Goal: Task Accomplishment & Management: Complete application form

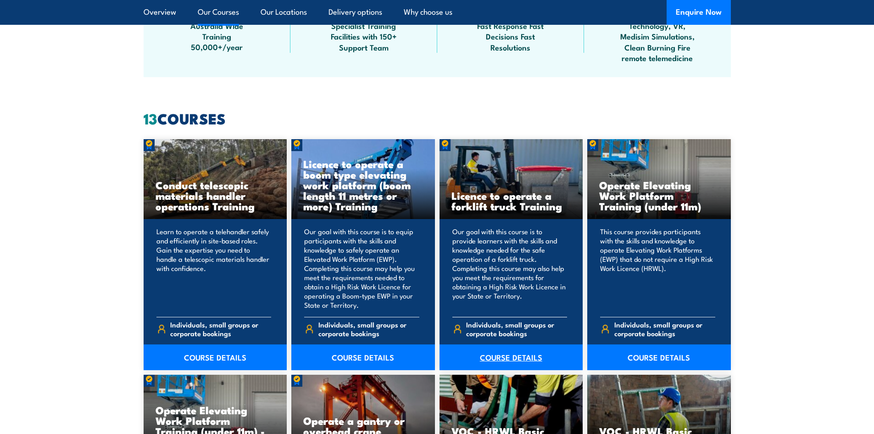
scroll to position [642, 0]
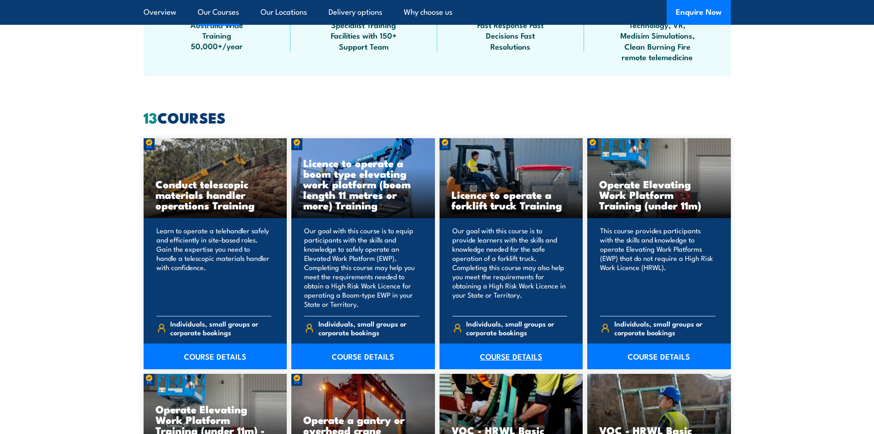
click at [517, 356] on link "COURSE DETAILS" at bounding box center [511, 356] width 144 height 26
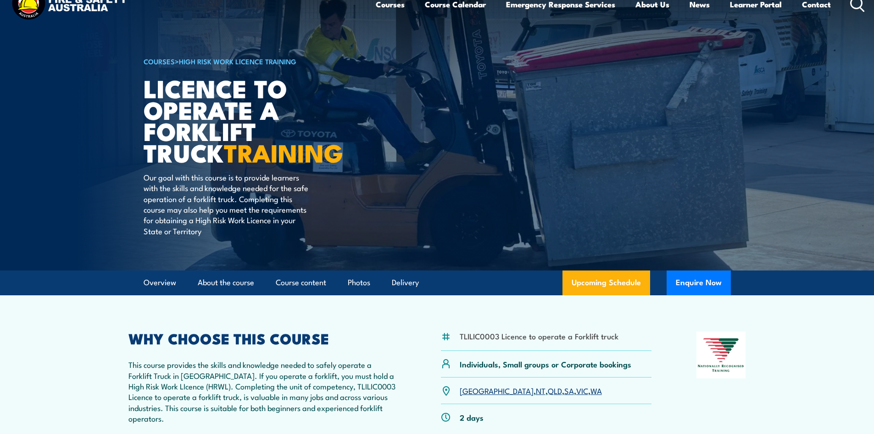
scroll to position [46, 0]
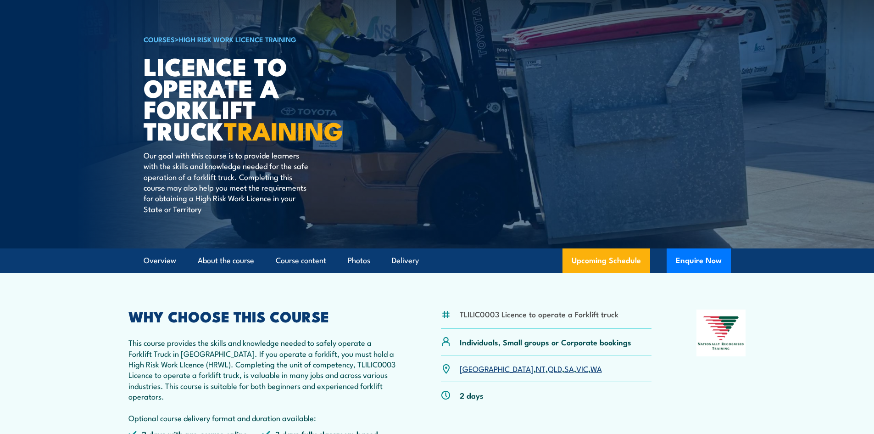
click at [590, 368] on link "WA" at bounding box center [595, 367] width 11 height 11
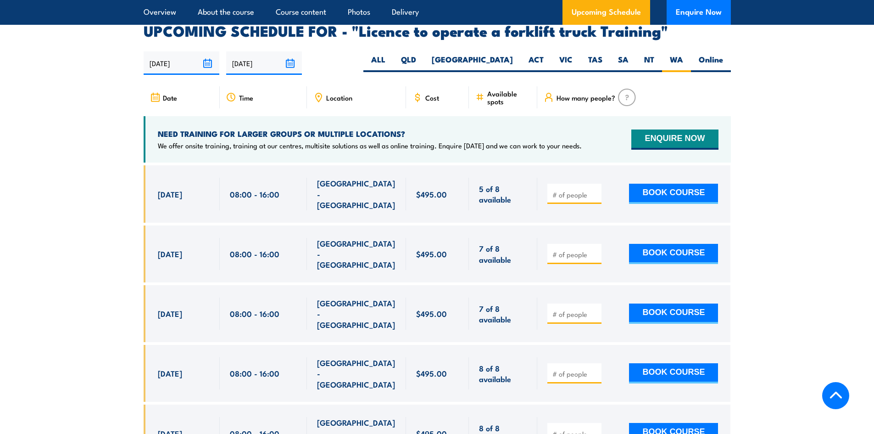
scroll to position [1535, 0]
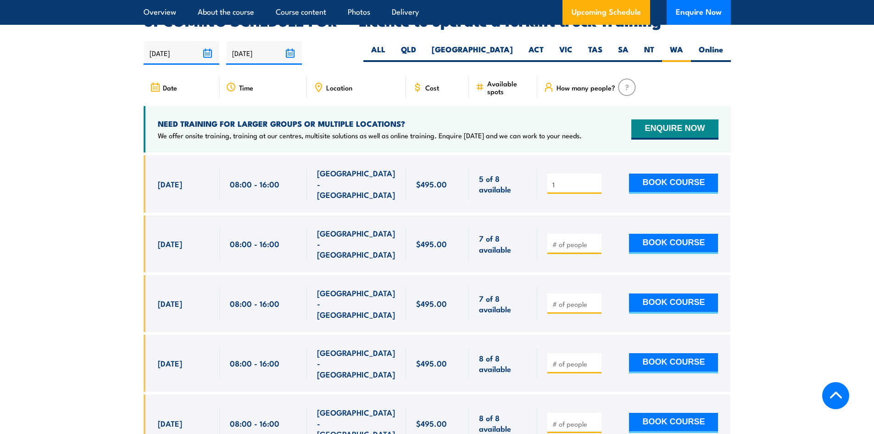
type input "1"
click at [595, 180] on input "1" at bounding box center [575, 184] width 46 height 9
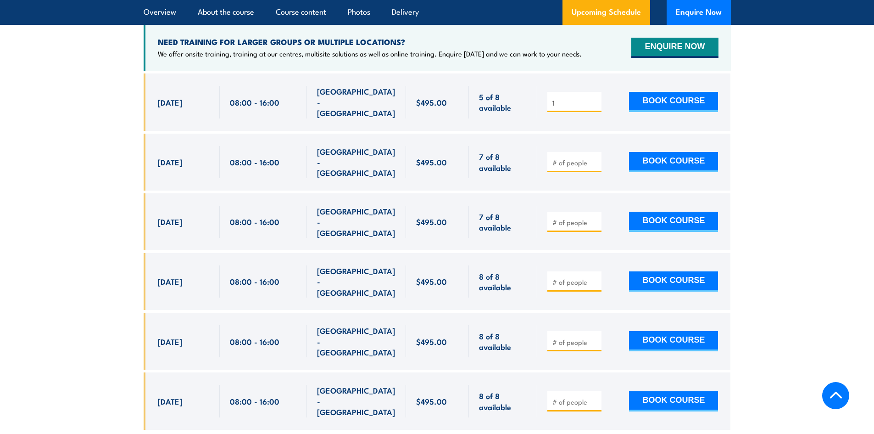
scroll to position [1490, 0]
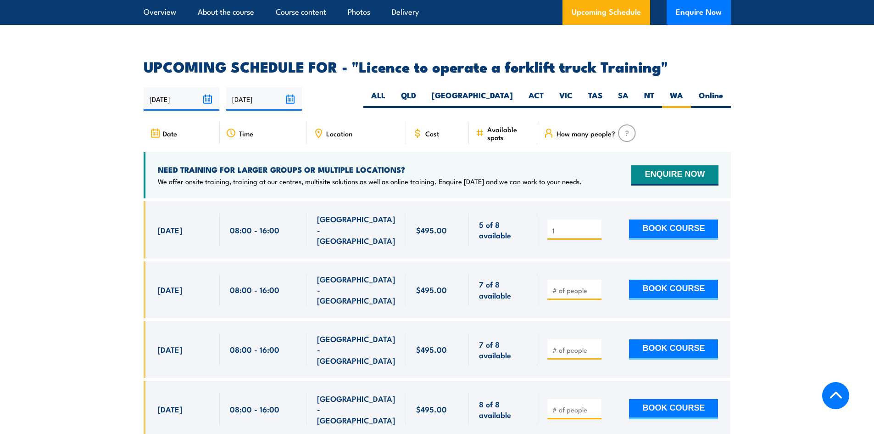
click at [165, 129] on span "Date" at bounding box center [170, 133] width 14 height 8
click at [177, 129] on span "Date" at bounding box center [170, 133] width 14 height 8
click at [707, 90] on label "Online" at bounding box center [711, 99] width 40 height 18
click at [723, 90] on input "Online" at bounding box center [726, 93] width 6 height 6
radio input "true"
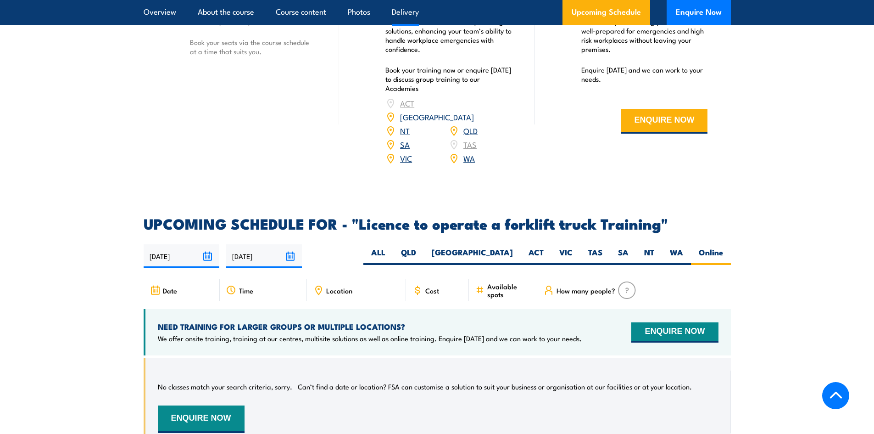
scroll to position [1352, 0]
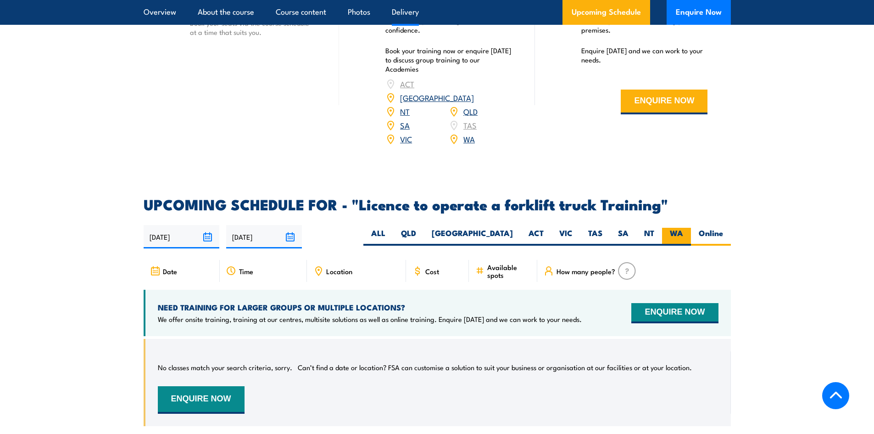
click at [673, 228] on label "WA" at bounding box center [676, 237] width 29 height 18
click at [683, 228] on input "WA" at bounding box center [686, 231] width 6 height 6
radio input "true"
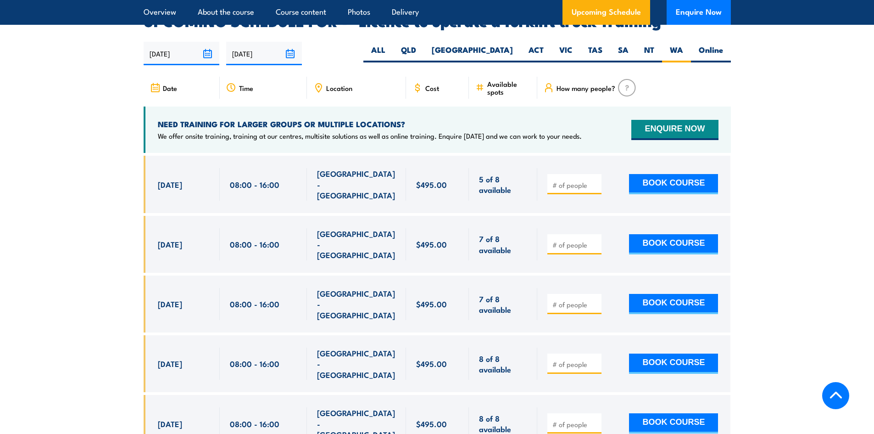
scroll to position [1535, 0]
click at [628, 78] on img at bounding box center [627, 86] width 18 height 17
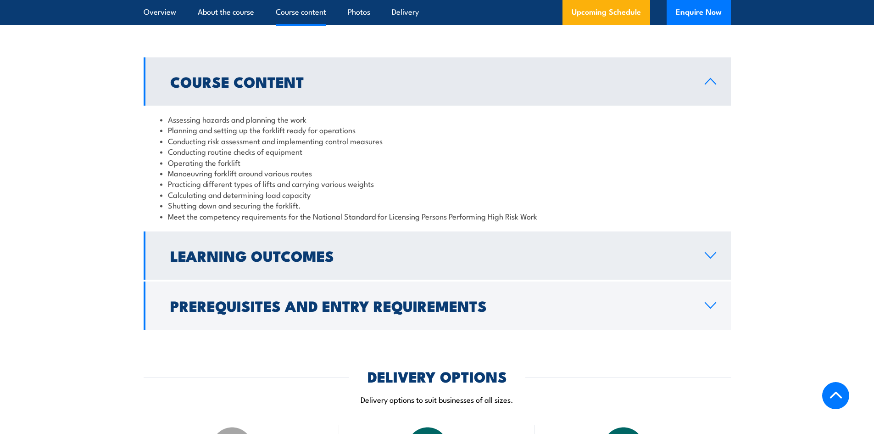
scroll to position [963, 0]
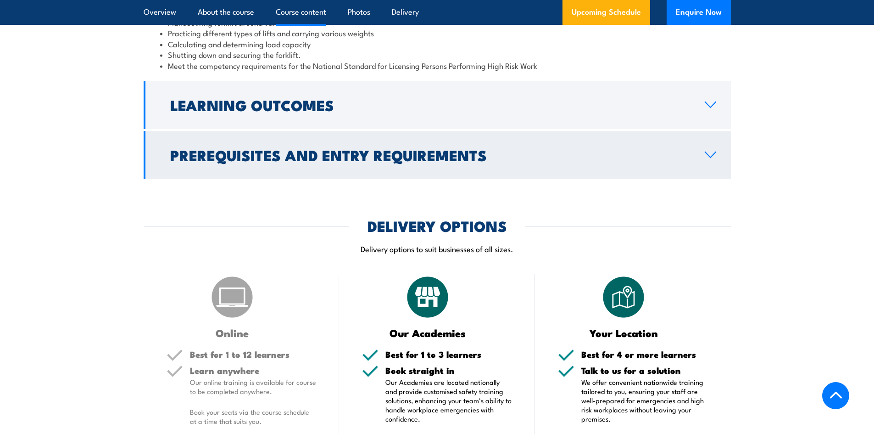
click at [715, 157] on icon at bounding box center [710, 154] width 12 height 7
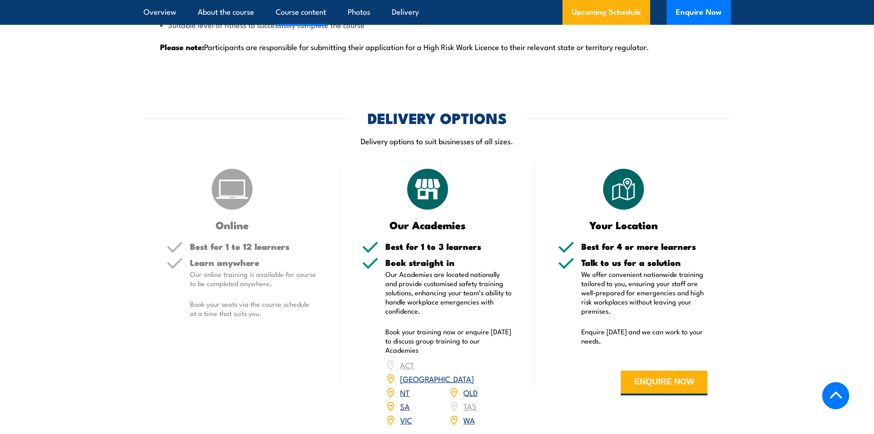
scroll to position [1209, 0]
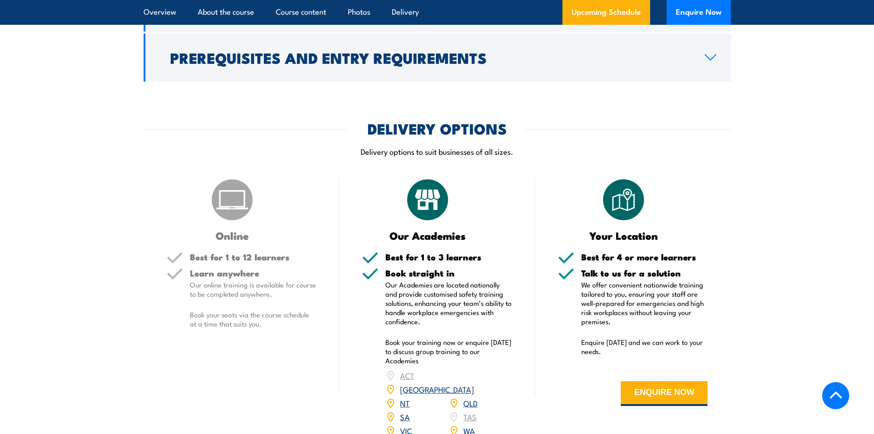
scroll to position [1077, 0]
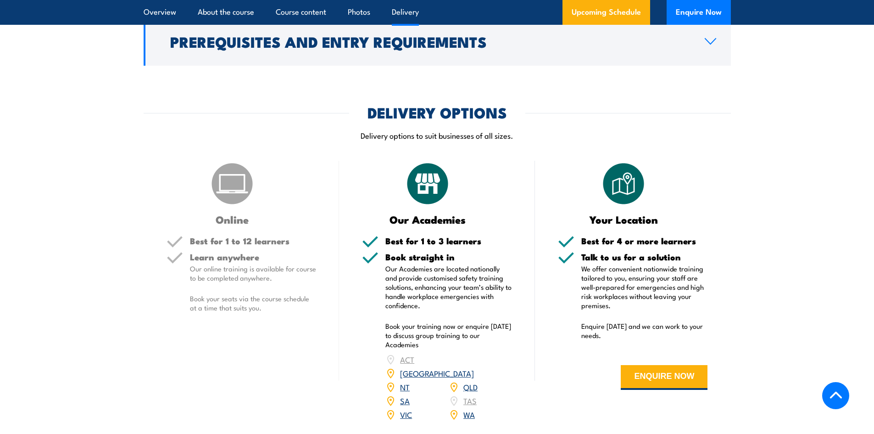
click at [424, 243] on h5 "Best for 1 to 3 learners" at bounding box center [448, 240] width 127 height 9
click at [433, 190] on img at bounding box center [428, 184] width 46 height 46
click at [442, 223] on h3 "Our Academies" at bounding box center [428, 219] width 132 height 11
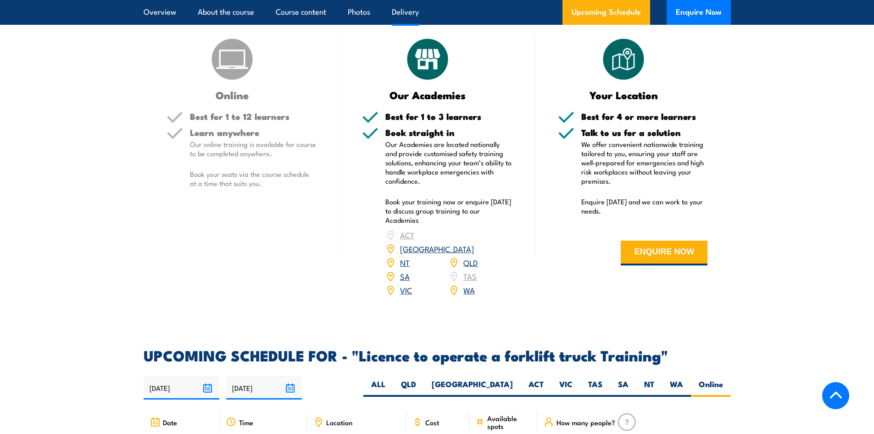
scroll to position [1214, 0]
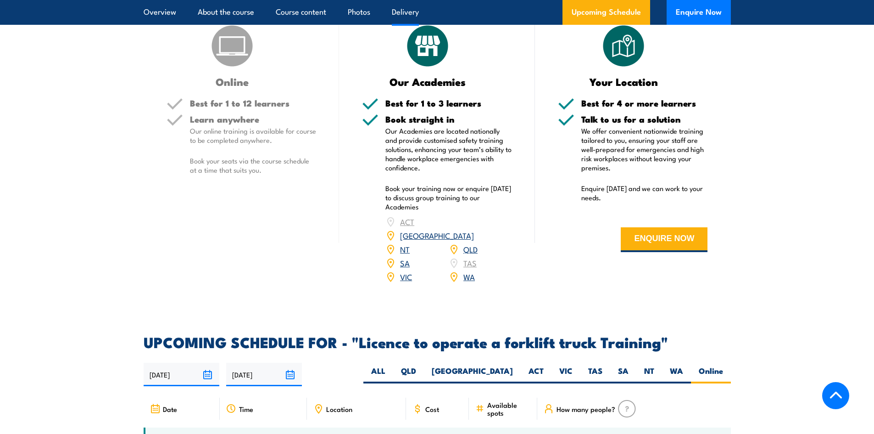
click at [467, 271] on link "WA" at bounding box center [468, 276] width 11 height 11
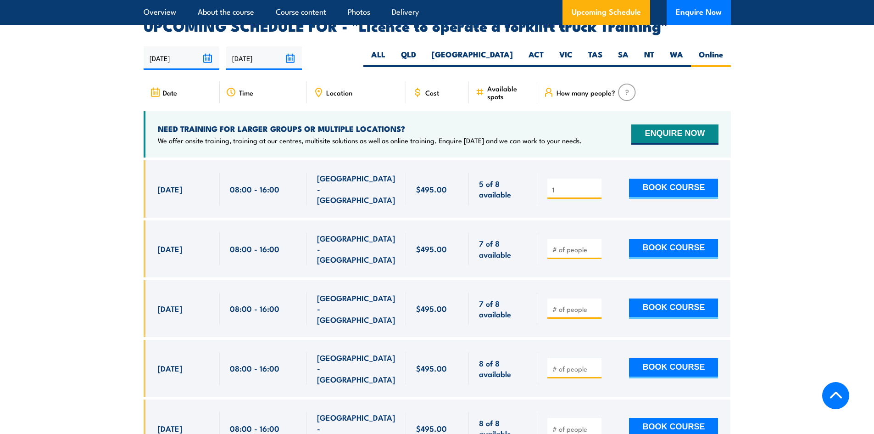
scroll to position [1535, 0]
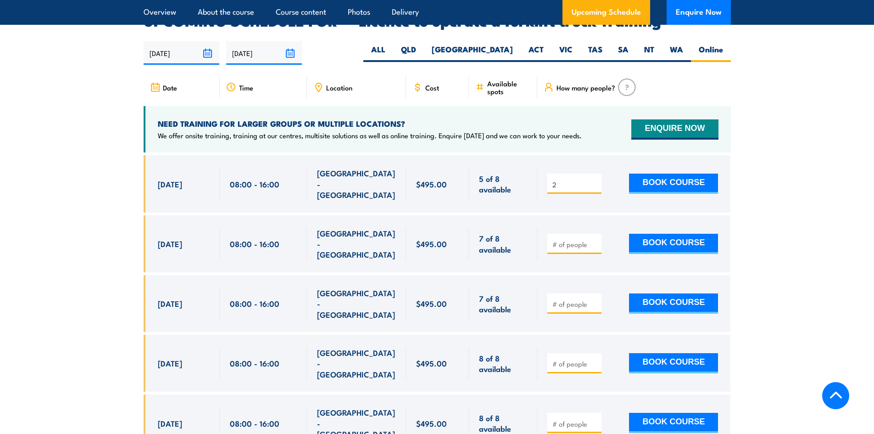
click at [595, 180] on input "2" at bounding box center [575, 184] width 46 height 9
type input "3"
click at [596, 180] on input "3" at bounding box center [575, 184] width 46 height 9
click at [663, 119] on button "ENQUIRE NOW" at bounding box center [674, 129] width 87 height 20
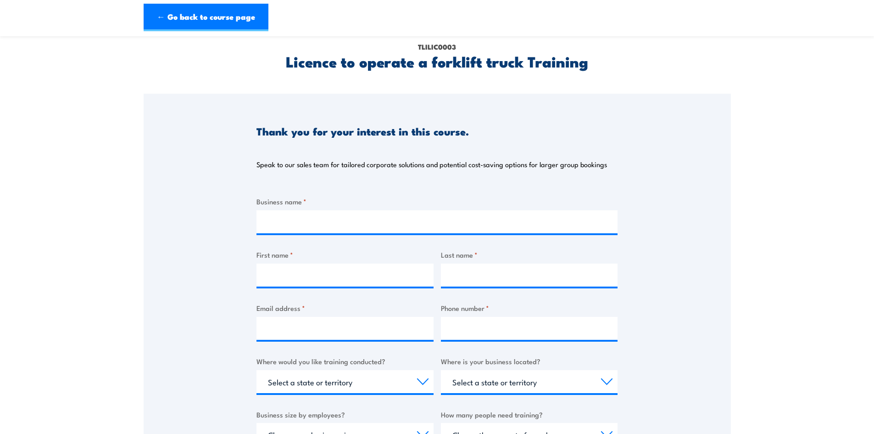
scroll to position [92, 0]
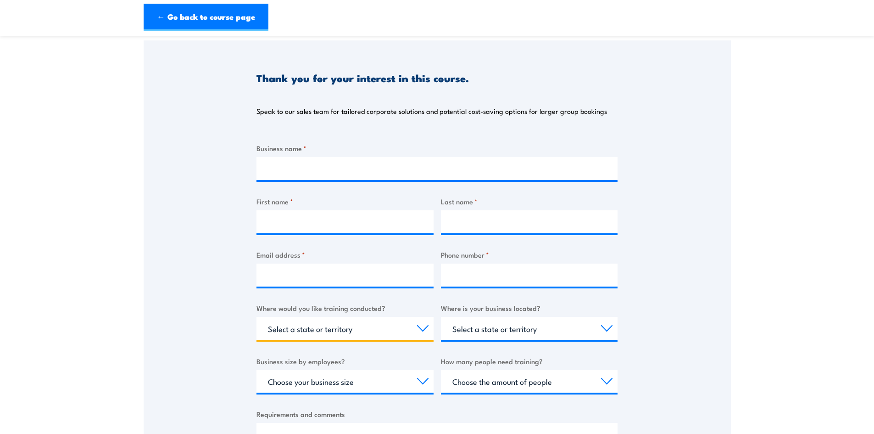
click at [421, 328] on select "Select a state or territory Nationally - multiple locations [GEOGRAPHIC_DATA] […" at bounding box center [344, 328] width 177 height 23
select select "WA"
click at [256, 317] on select "Select a state or territory Nationally - multiple locations [GEOGRAPHIC_DATA] […" at bounding box center [344, 328] width 177 height 23
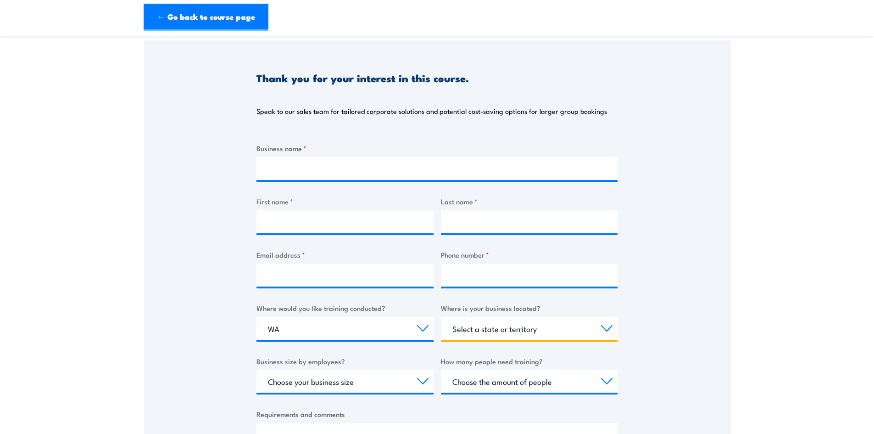
click at [606, 326] on select "Select a state or territory [GEOGRAPHIC_DATA] [GEOGRAPHIC_DATA] [GEOGRAPHIC_DAT…" at bounding box center [529, 328] width 177 height 23
select select "WA"
click at [441, 317] on select "Select a state or territory [GEOGRAPHIC_DATA] [GEOGRAPHIC_DATA] [GEOGRAPHIC_DAT…" at bounding box center [529, 328] width 177 height 23
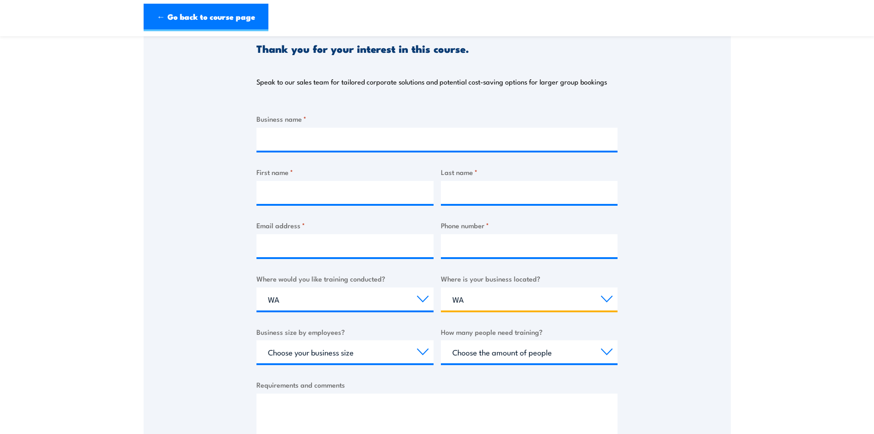
scroll to position [138, 0]
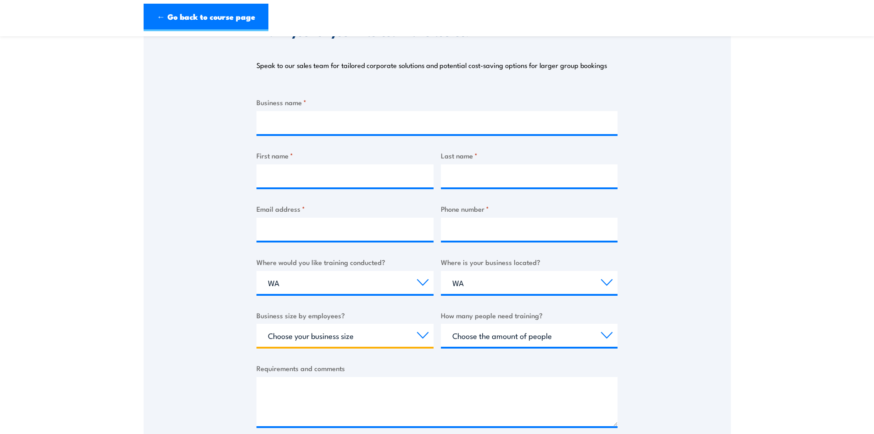
click at [419, 336] on select "Choose your business size 1 to 19 20 to 199 200+" at bounding box center [344, 334] width 177 height 23
select select "20 to 199"
click at [256, 323] on select "Choose your business size 1 to 19 20 to 199 200+" at bounding box center [344, 334] width 177 height 23
click at [607, 337] on select "Choose the amount of people 1 to 4 5 to 19 20+" at bounding box center [529, 334] width 177 height 23
select select "1 to 4"
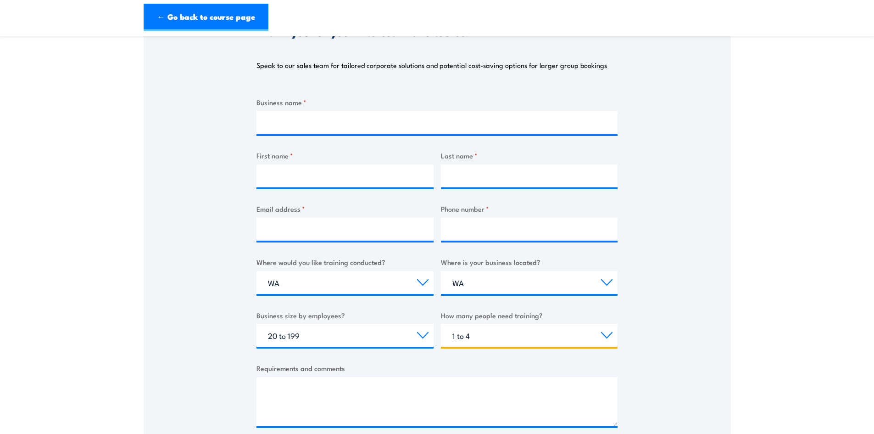
click at [441, 323] on select "Choose the amount of people 1 to 4 5 to 19 20+" at bounding box center [529, 334] width 177 height 23
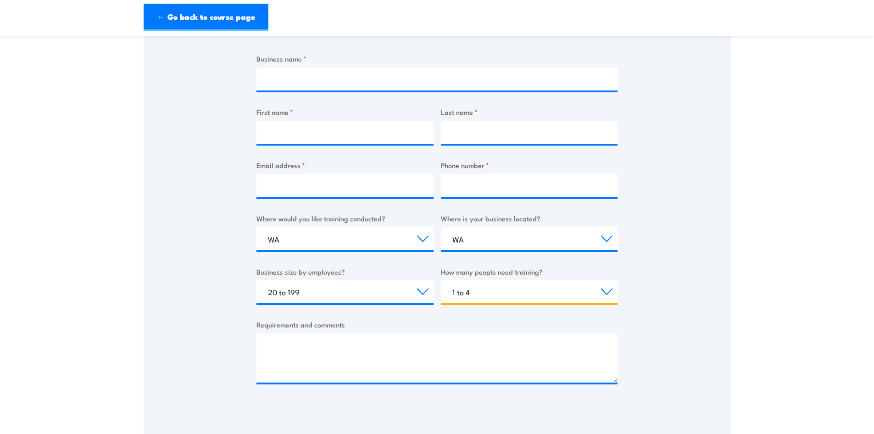
scroll to position [92, 0]
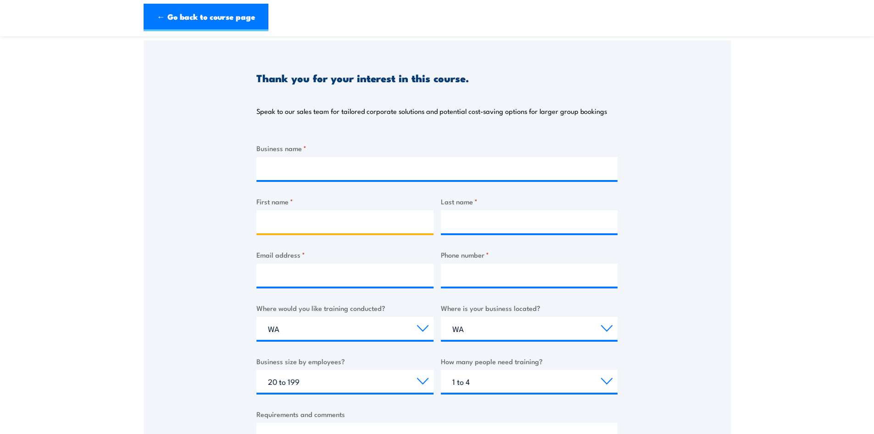
click at [291, 217] on input "First name *" at bounding box center [344, 221] width 177 height 23
type input "[PERSON_NAME]"
type input "City of [GEOGRAPHIC_DATA]"
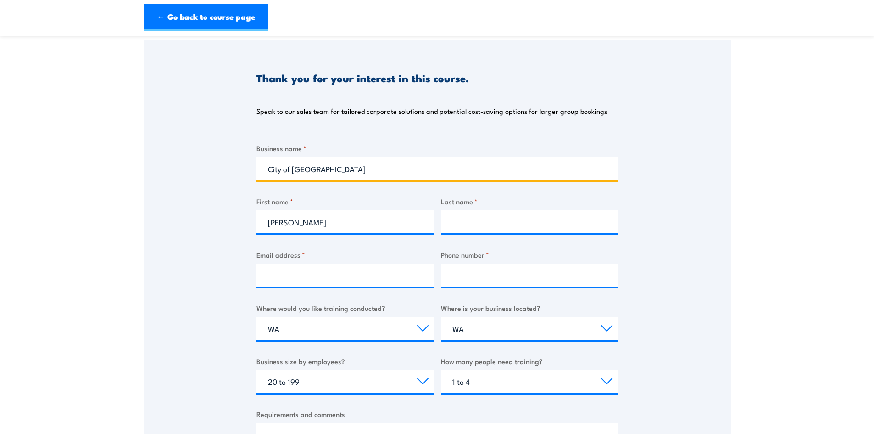
type input "Sinden"
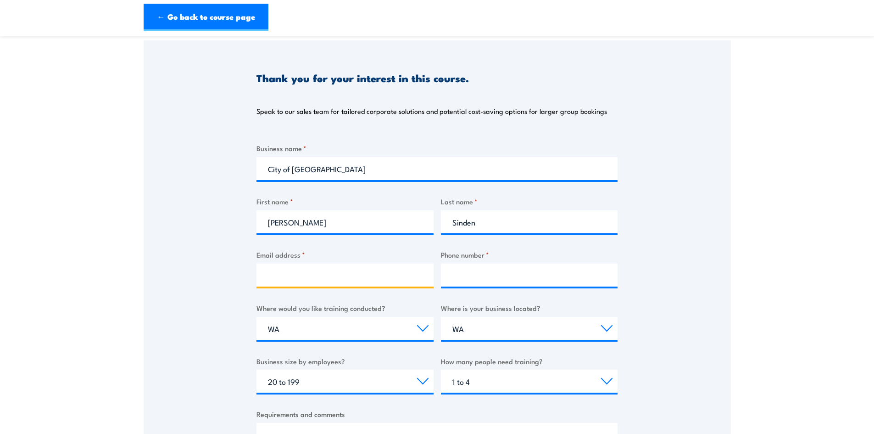
type input "[EMAIL_ADDRESS][DOMAIN_NAME]"
type input "0411423190"
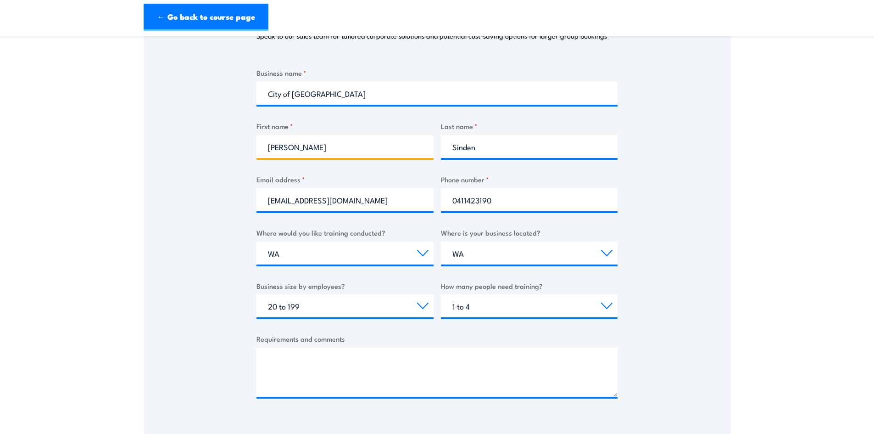
scroll to position [184, 0]
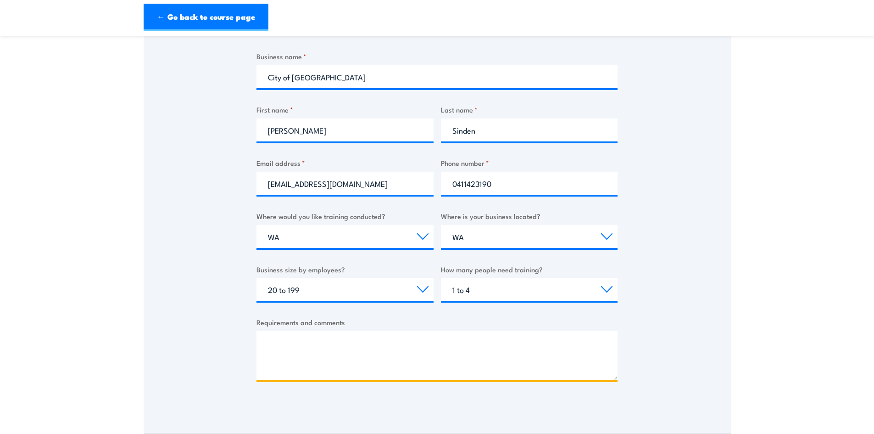
click at [285, 339] on textarea "Requirements and comments" at bounding box center [436, 355] width 361 height 49
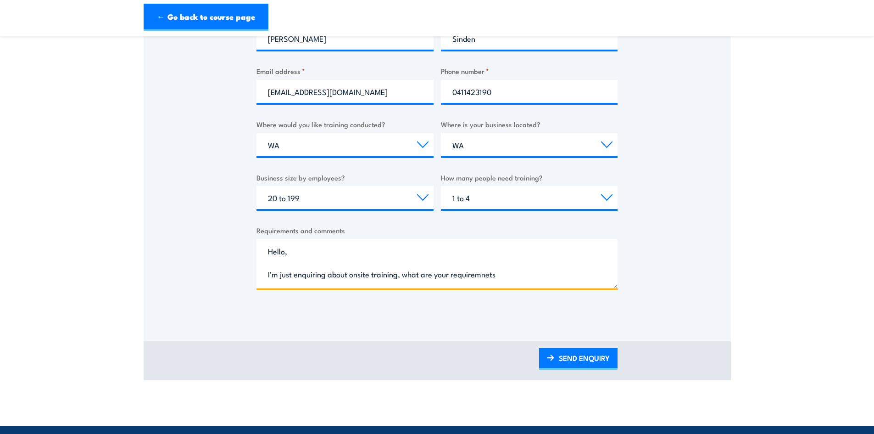
scroll to position [321, 0]
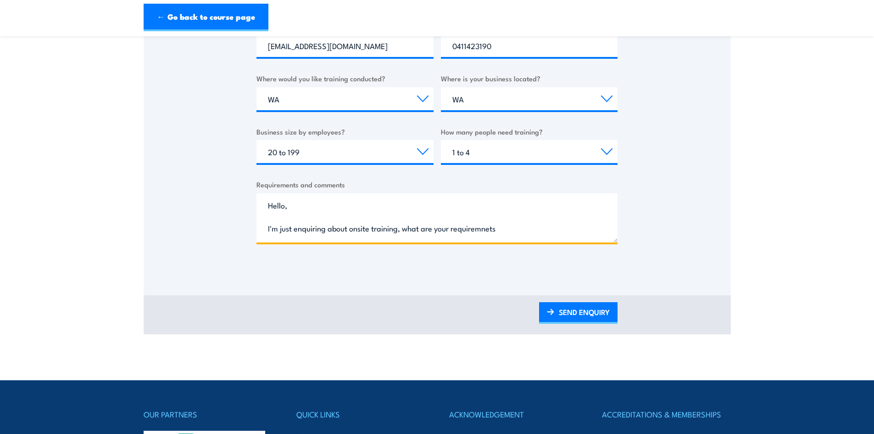
click at [499, 227] on textarea "Hello, I'm just enquiring about onsite training, what are your requiremnets" at bounding box center [436, 217] width 361 height 49
drag, startPoint x: 497, startPoint y: 228, endPoint x: 485, endPoint y: 230, distance: 12.1
click at [483, 230] on textarea "Hello, I'm just enquiring about onsite training, what are your requiremnets" at bounding box center [436, 217] width 361 height 49
click at [398, 228] on textarea "Hello, I'm just enquiring about onsite training, what are your requirements?" at bounding box center [436, 217] width 361 height 49
click at [580, 231] on textarea "Hello, I'm just enquiring about onsite training for the City of [GEOGRAPHIC_DAT…" at bounding box center [436, 217] width 361 height 49
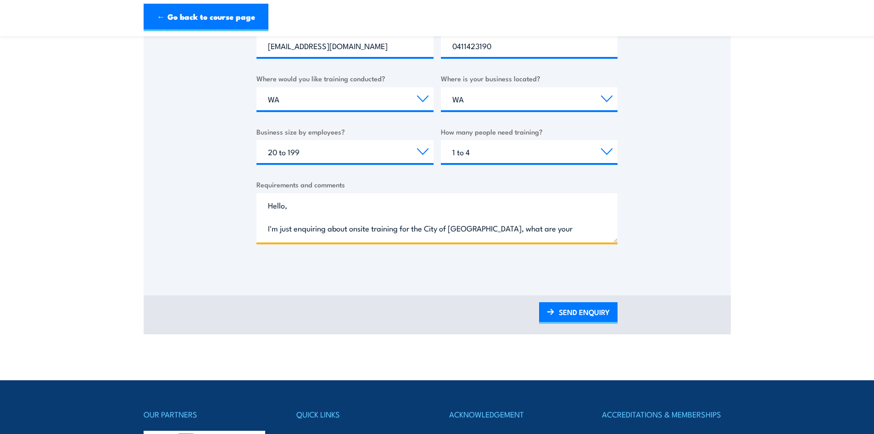
click at [485, 228] on textarea "Hello, I'm just enquiring about onsite training for the City of [GEOGRAPHIC_DAT…" at bounding box center [436, 217] width 361 height 49
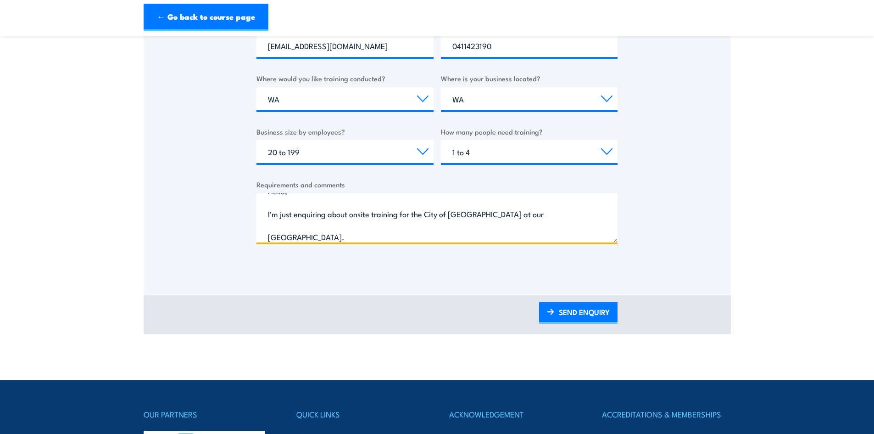
click at [481, 234] on textarea "Hello, I'm just enquiring about onsite training for the City of [GEOGRAPHIC_DAT…" at bounding box center [436, 217] width 361 height 49
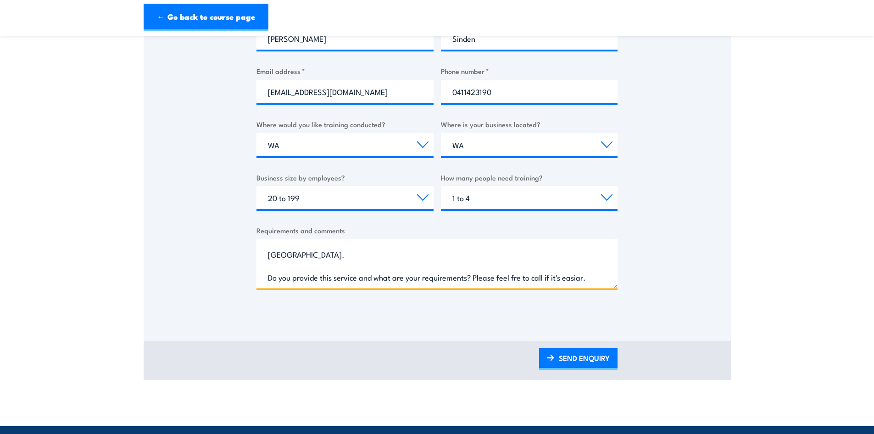
scroll to position [33, 0]
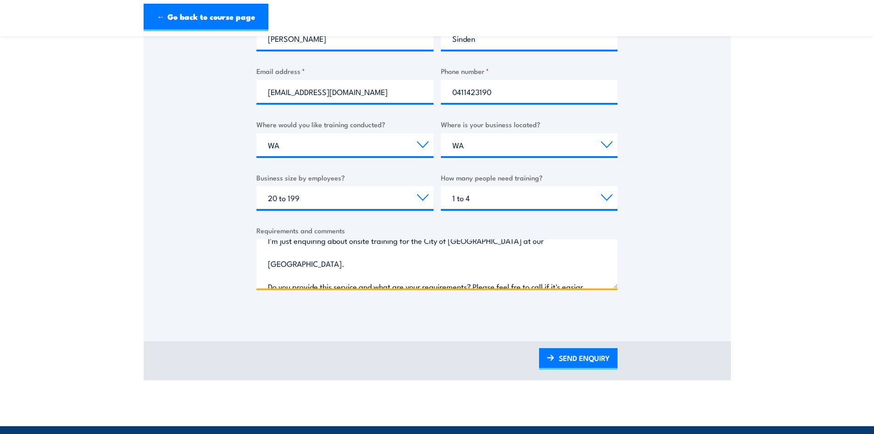
click at [522, 263] on textarea "Hello, I'm just enquiring about onsite training for the City of [GEOGRAPHIC_DAT…" at bounding box center [436, 263] width 361 height 49
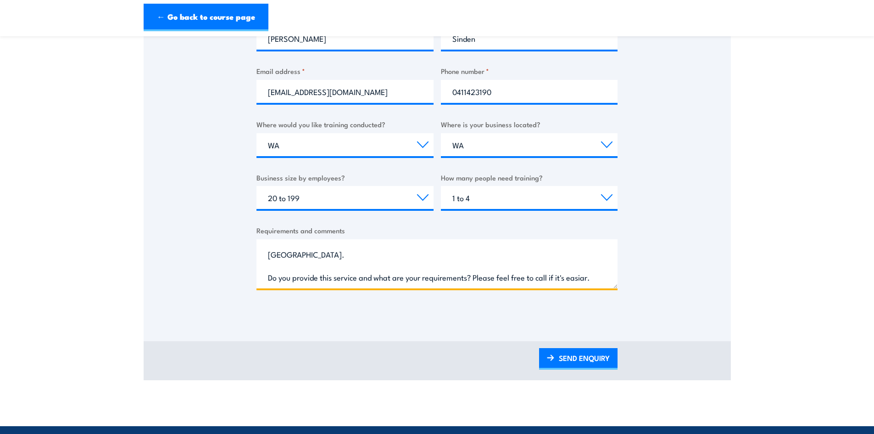
scroll to position [66, 0]
click at [285, 255] on textarea "Hello, I'm just enquiring about onsite training for the City of [GEOGRAPHIC_DAT…" at bounding box center [436, 263] width 361 height 49
click at [278, 268] on textarea "Hello, I'm just enquiring about onsite training for the City of [GEOGRAPHIC_DAT…" at bounding box center [436, 263] width 361 height 49
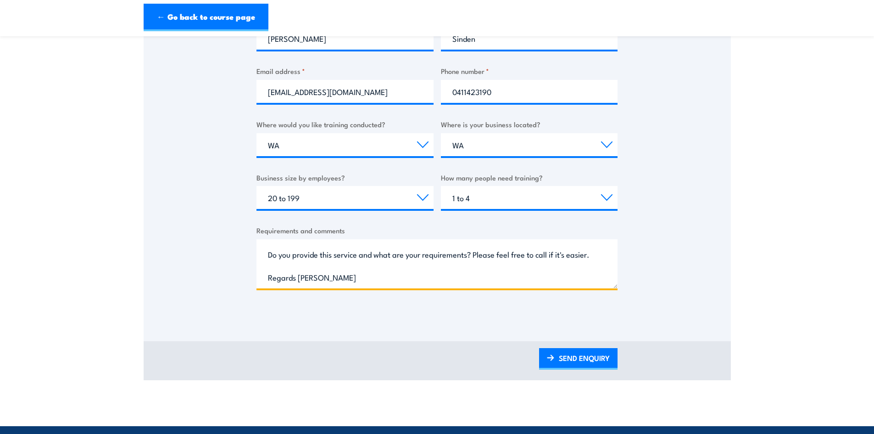
click at [299, 278] on textarea "Hello, I'm just enquiring about onsite training for the City of [GEOGRAPHIC_DAT…" at bounding box center [436, 263] width 361 height 49
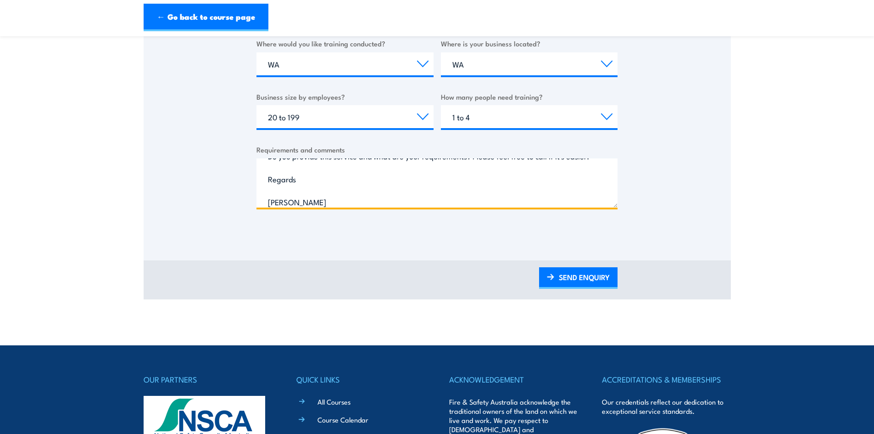
scroll to position [367, 0]
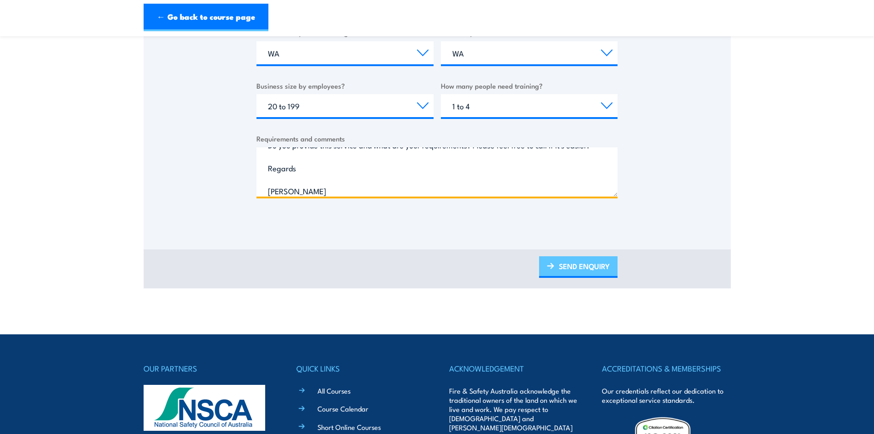
type textarea "Hello, I'm just enquiring about onsite training for the City of [GEOGRAPHIC_DAT…"
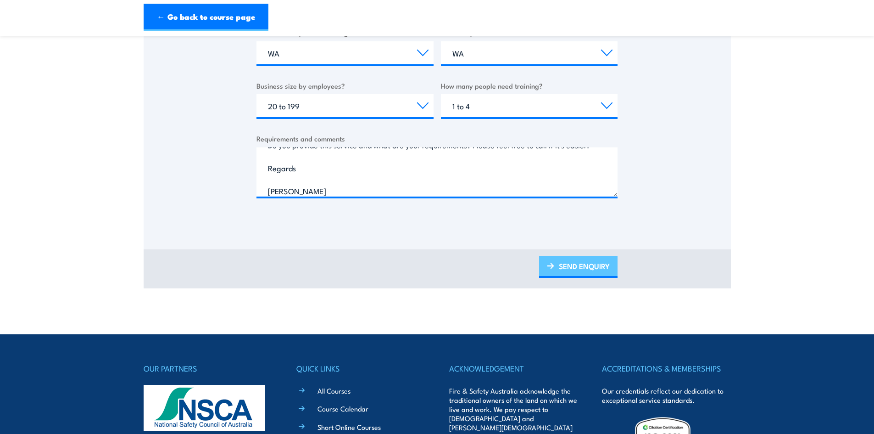
click at [578, 267] on link "SEND ENQUIRY" at bounding box center [578, 267] width 78 height 22
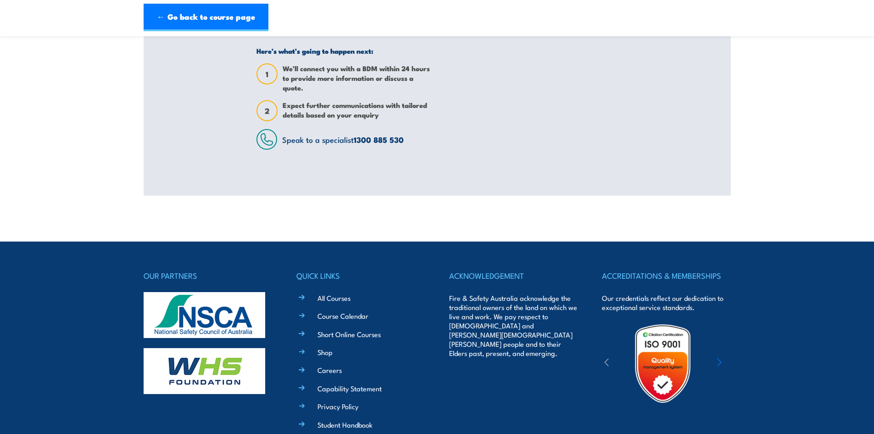
scroll to position [0, 0]
